Goal: Task Accomplishment & Management: Manage account settings

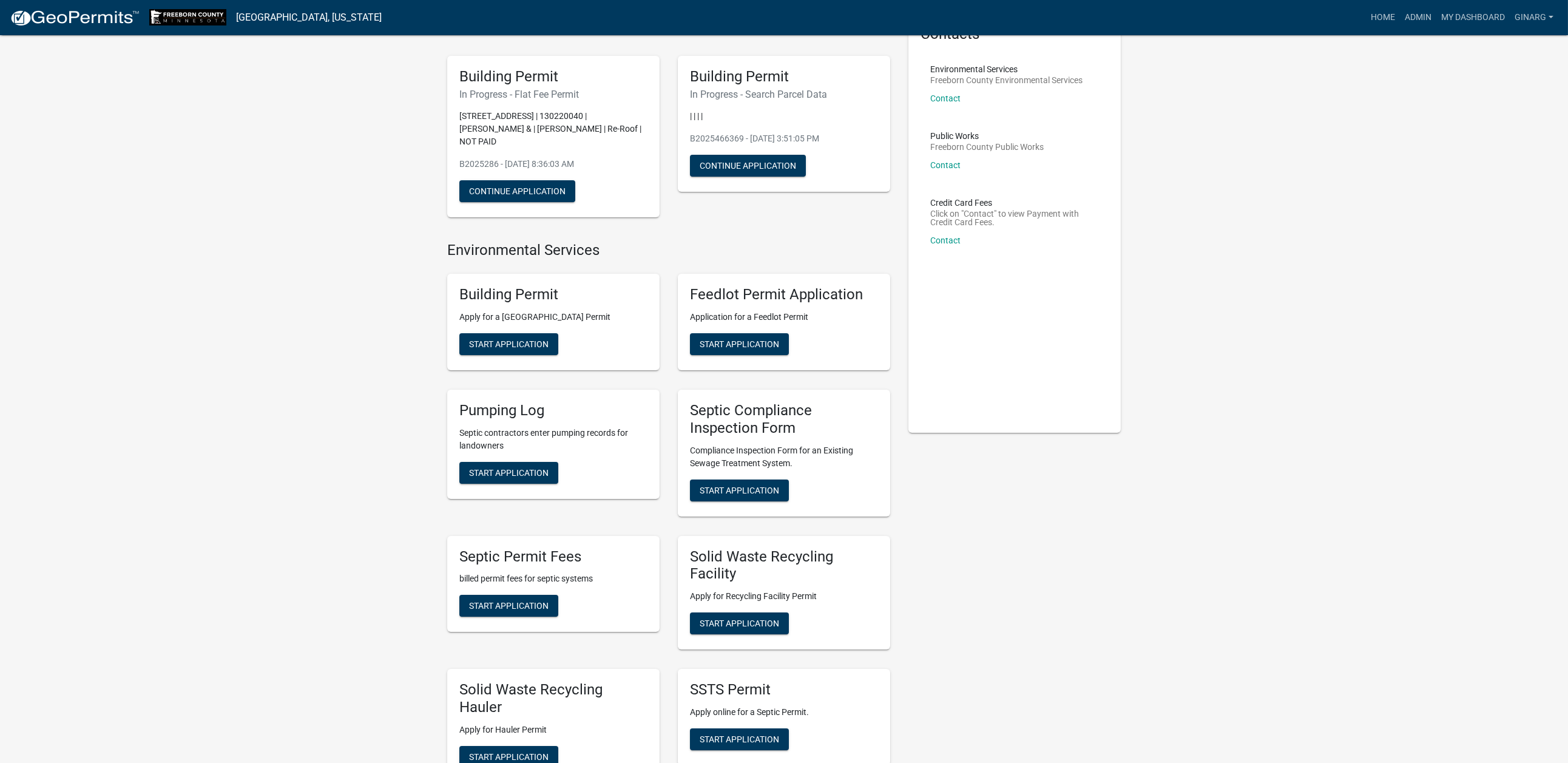
scroll to position [182, 0]
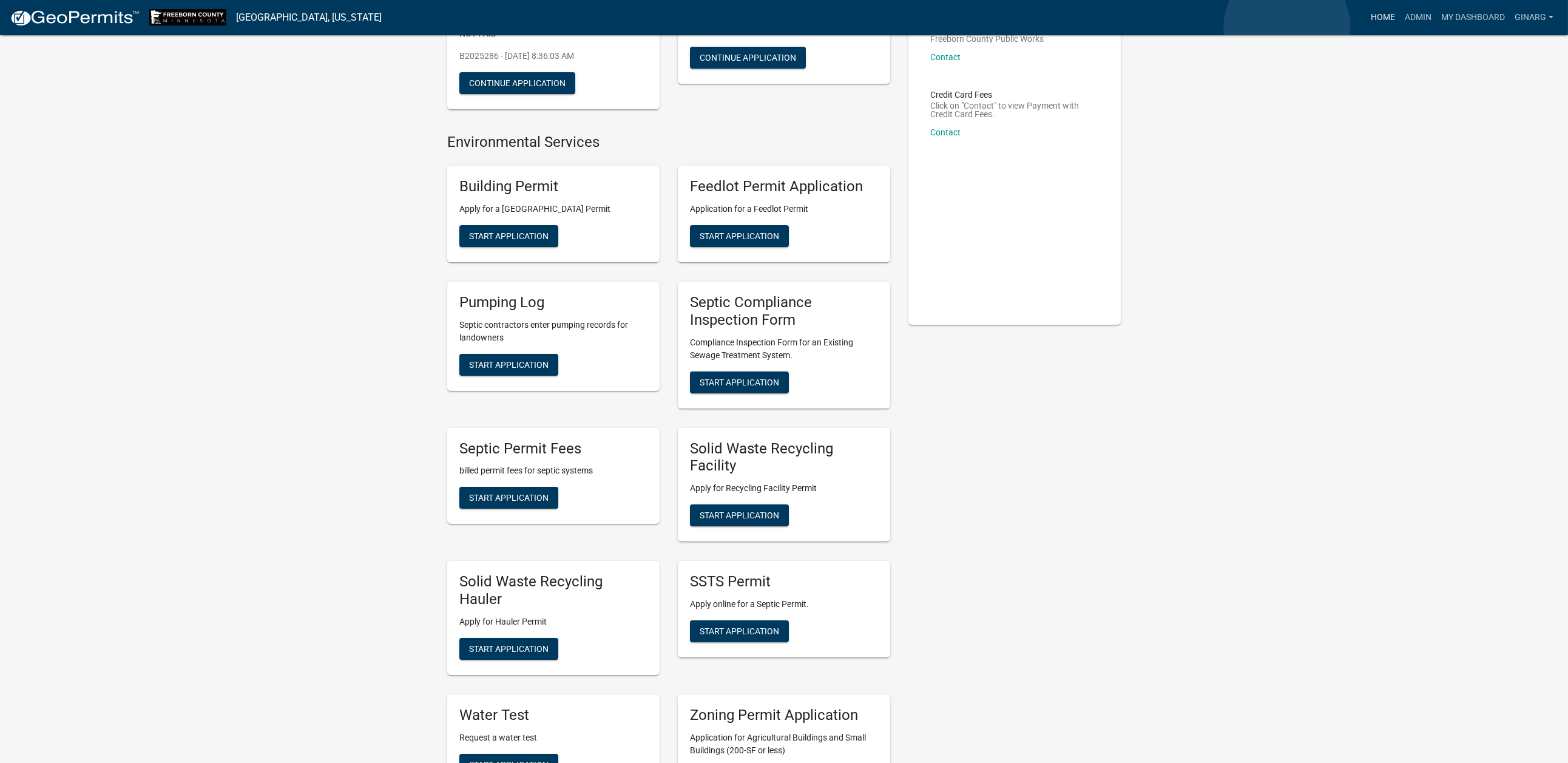
click at [1366, 27] on link "Home" at bounding box center [1383, 17] width 34 height 23
click at [1400, 21] on link "Admin" at bounding box center [1418, 17] width 36 height 23
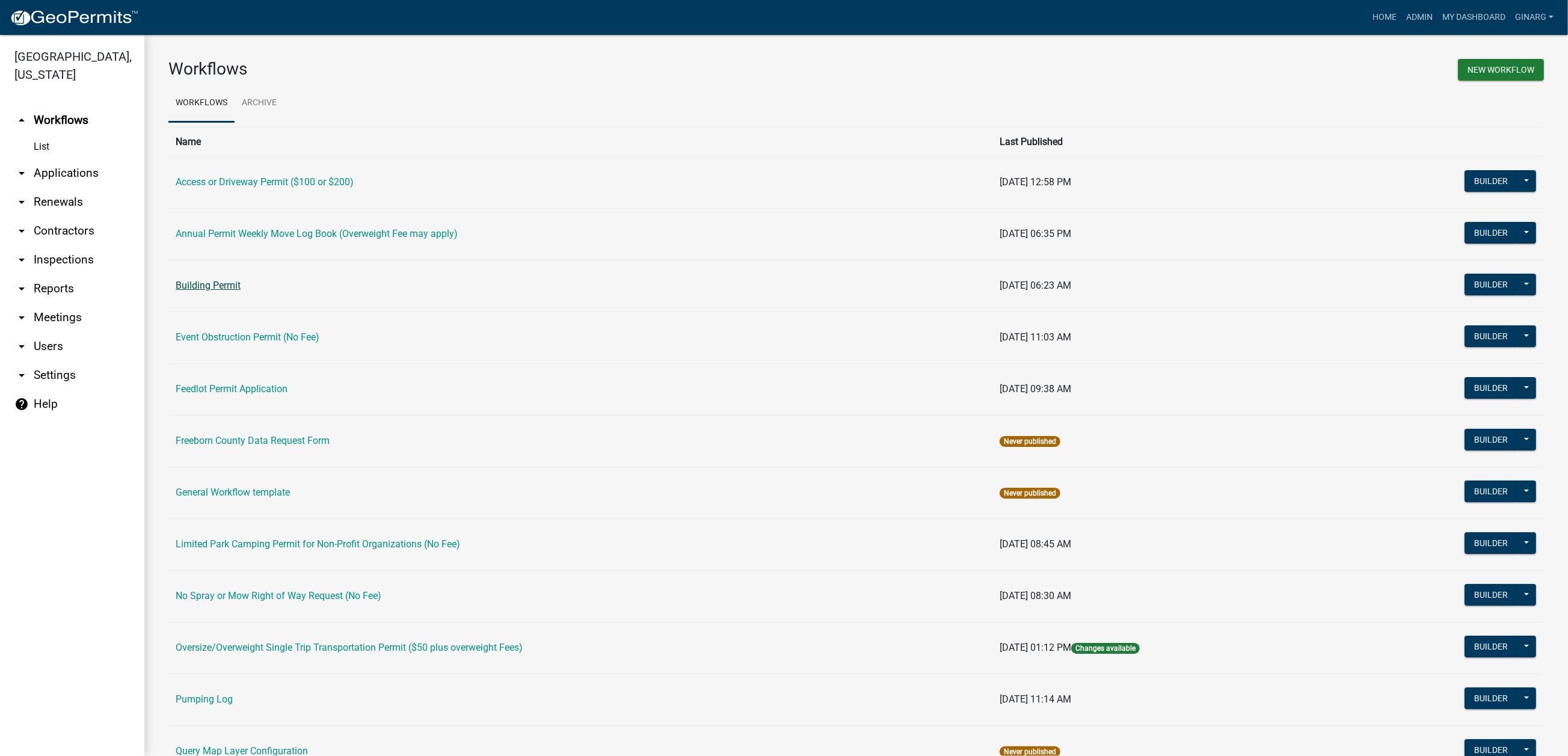
click at [241, 291] on link "Building Permit" at bounding box center [208, 285] width 65 height 12
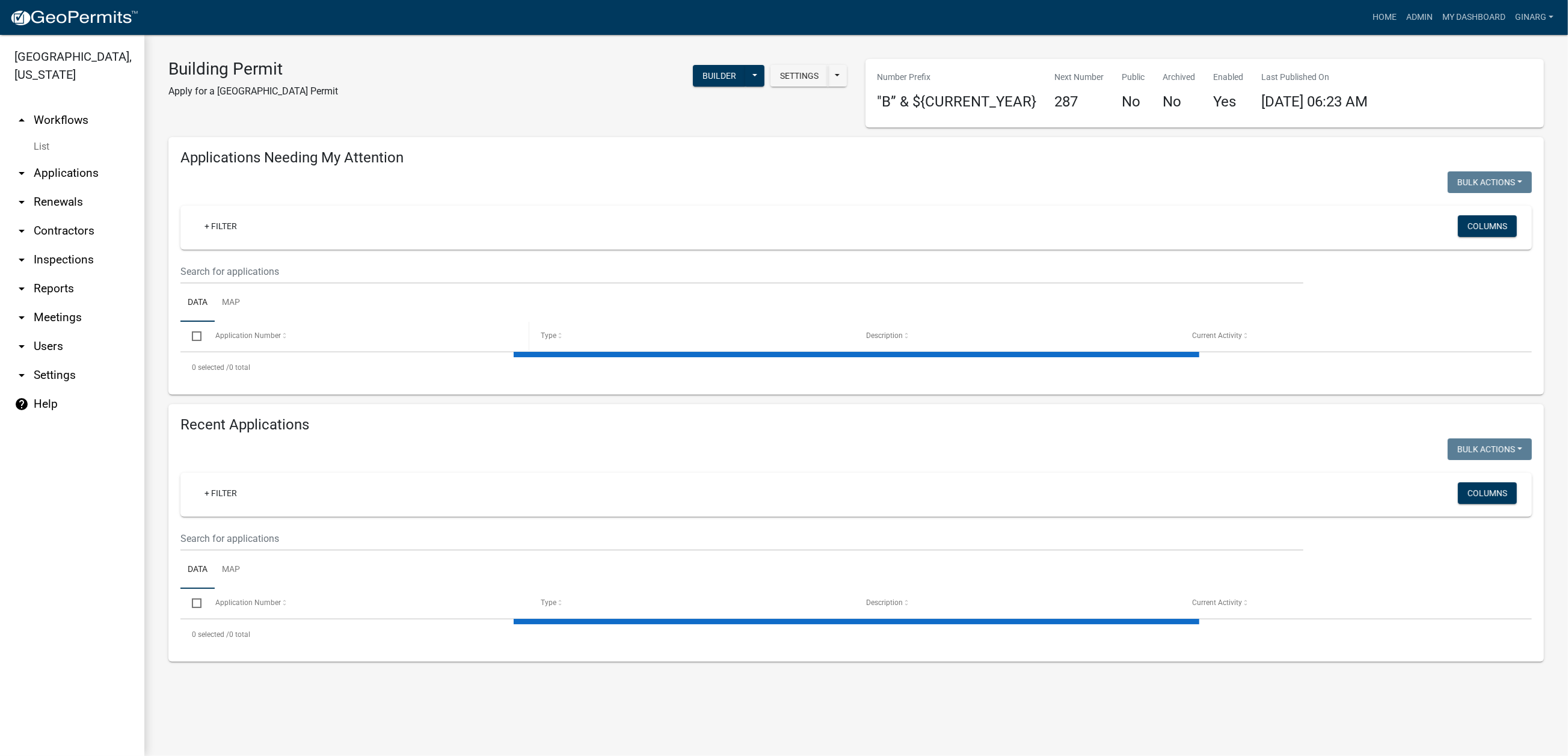
select select "3: 100"
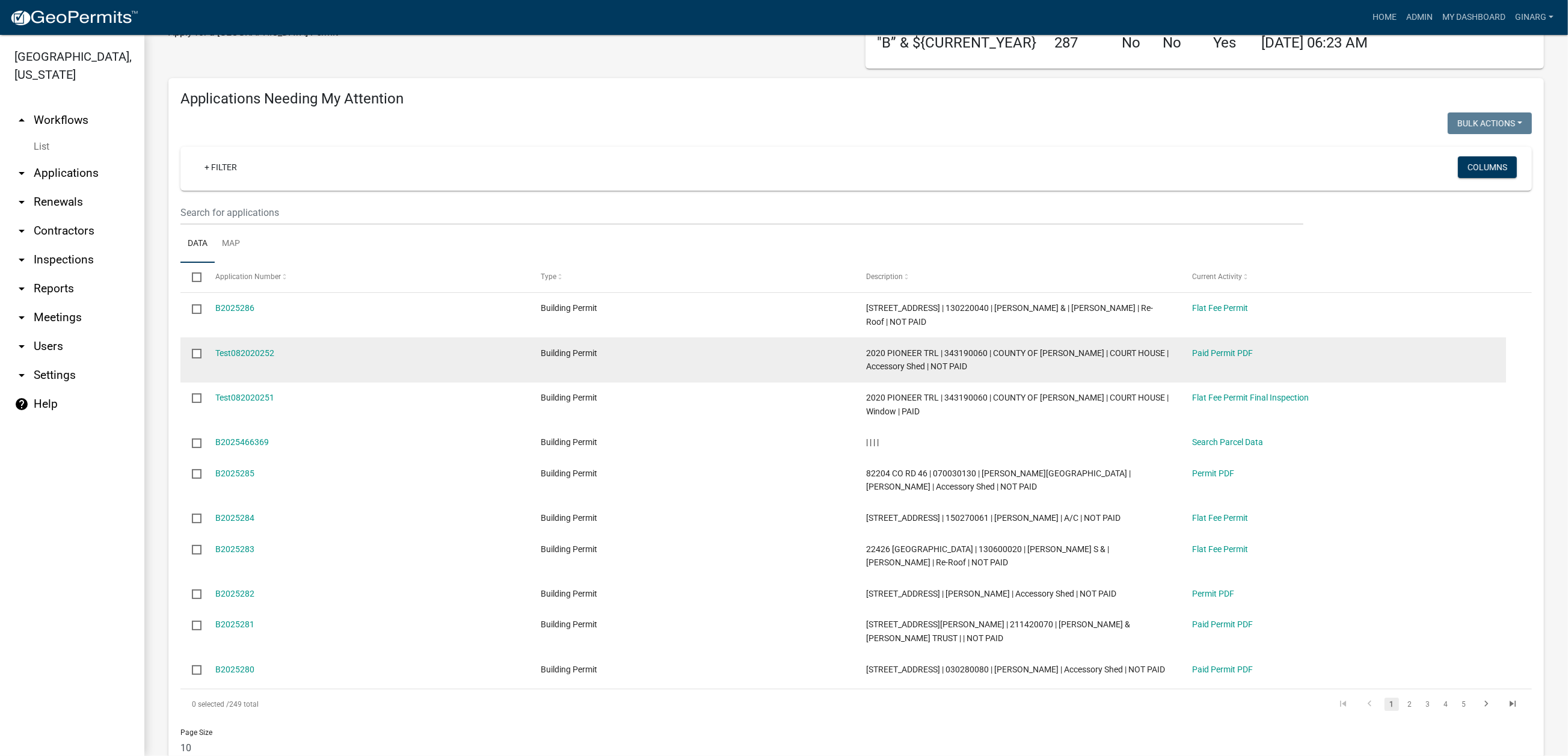
scroll to position [90, 0]
